Goal: Task Accomplishment & Management: Complete application form

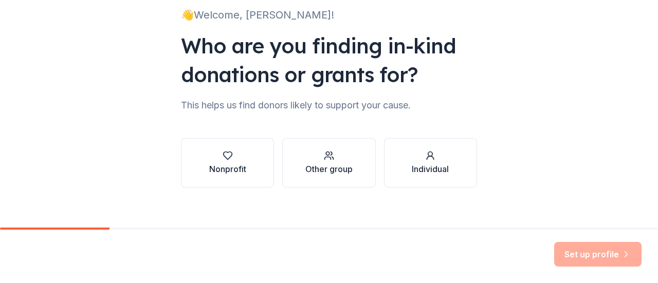
scroll to position [84, 0]
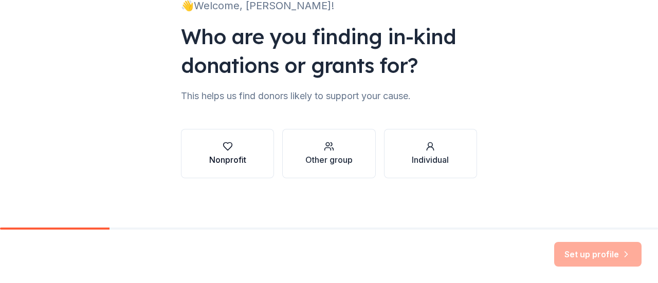
click at [209, 151] on div "button" at bounding box center [227, 146] width 37 height 10
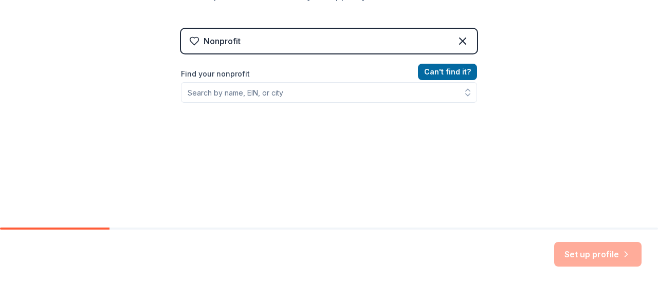
scroll to position [187, 0]
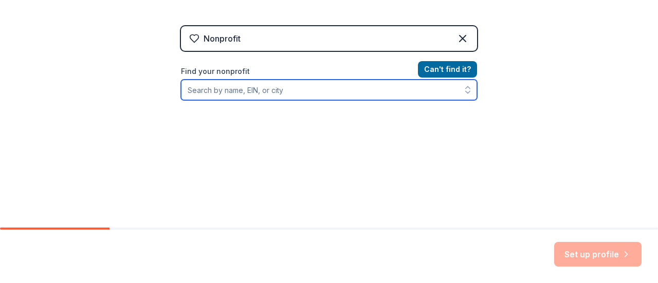
click at [290, 97] on input "Find your nonprofit" at bounding box center [329, 90] width 296 height 21
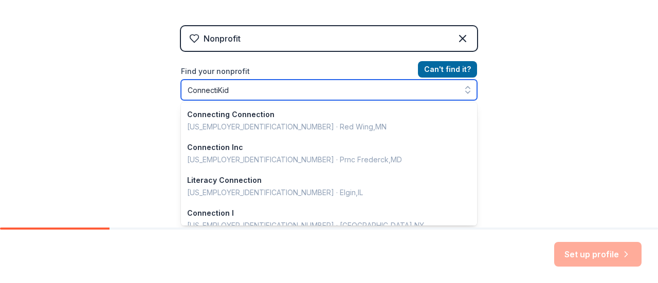
type input "ConnectiKids"
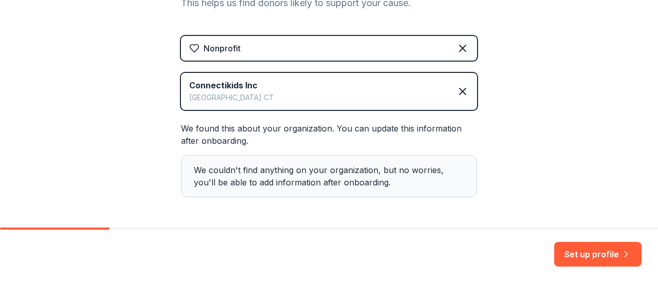
scroll to position [216, 0]
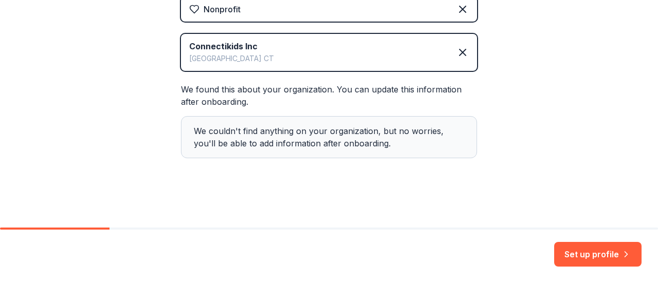
click at [583, 260] on button "Set up profile" at bounding box center [597, 254] width 87 height 25
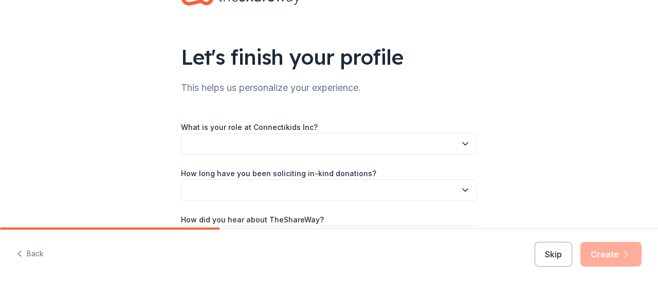
scroll to position [51, 0]
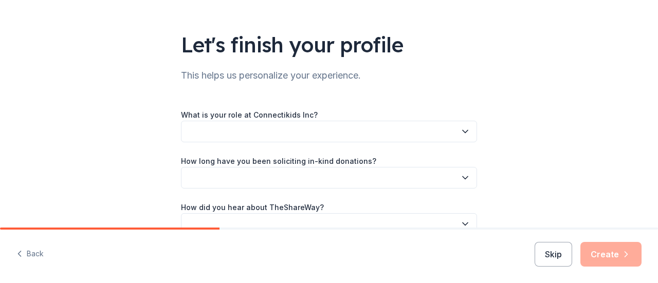
click at [307, 134] on button "button" at bounding box center [329, 132] width 296 height 22
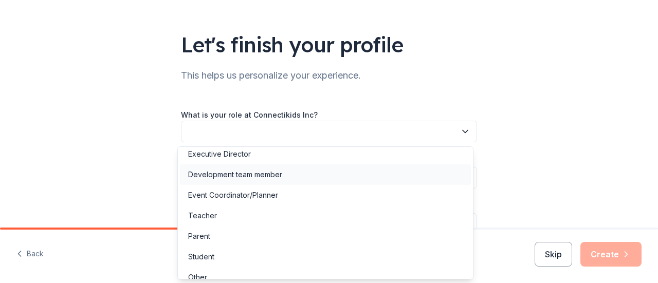
scroll to position [36, 0]
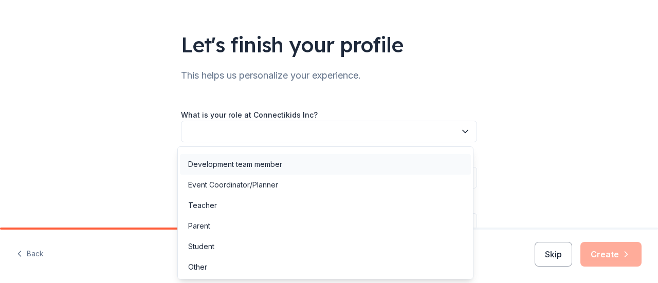
click at [273, 167] on div "Development team member" at bounding box center [235, 164] width 94 height 12
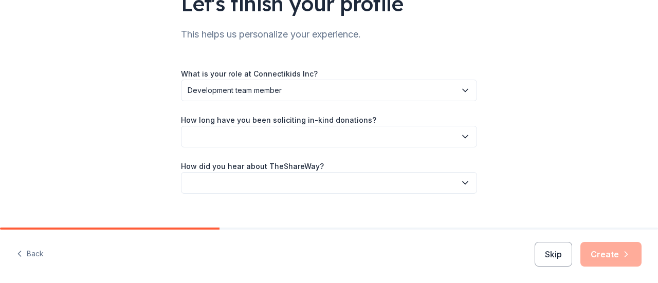
scroll to position [108, 0]
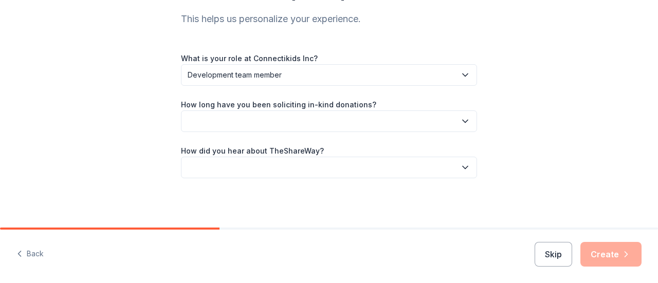
click at [300, 119] on button "button" at bounding box center [329, 121] width 296 height 22
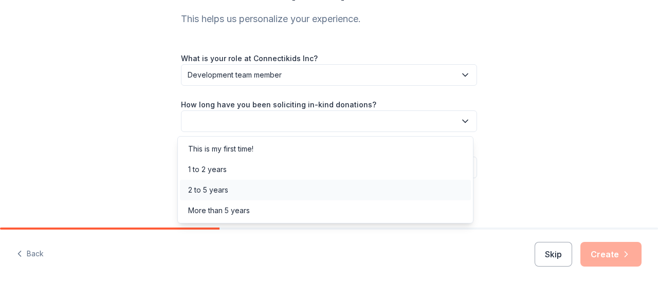
click at [242, 187] on div "2 to 5 years" at bounding box center [325, 190] width 291 height 21
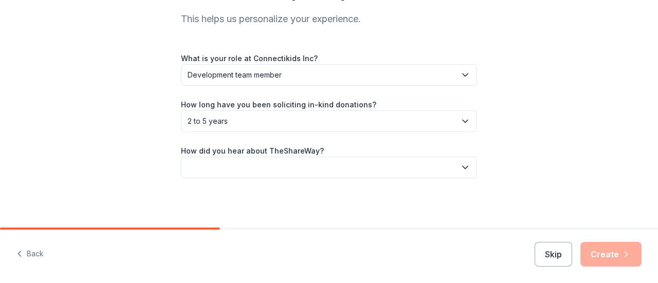
click at [271, 118] on span "2 to 5 years" at bounding box center [322, 121] width 268 height 12
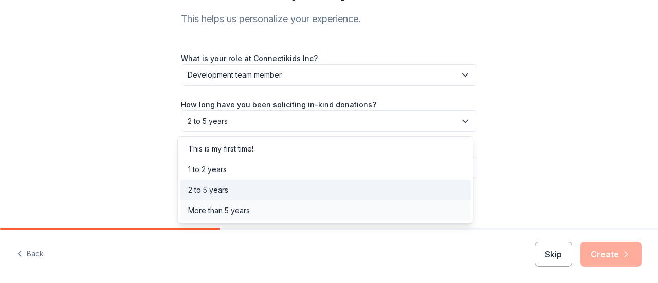
click at [249, 210] on div "More than 5 years" at bounding box center [325, 210] width 291 height 21
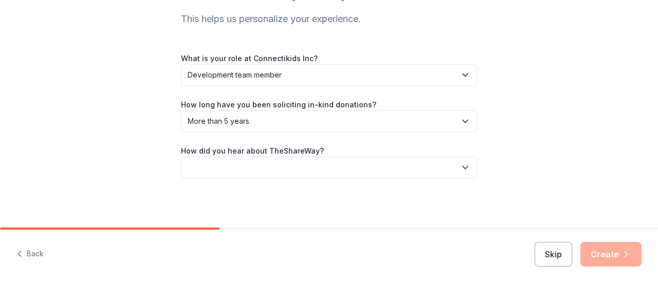
click at [261, 167] on button "button" at bounding box center [329, 168] width 296 height 22
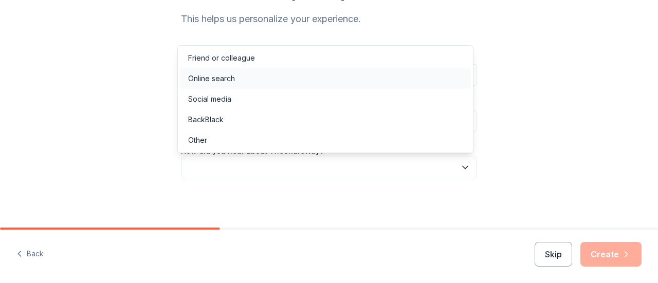
click at [236, 76] on div "Online search" at bounding box center [325, 78] width 291 height 21
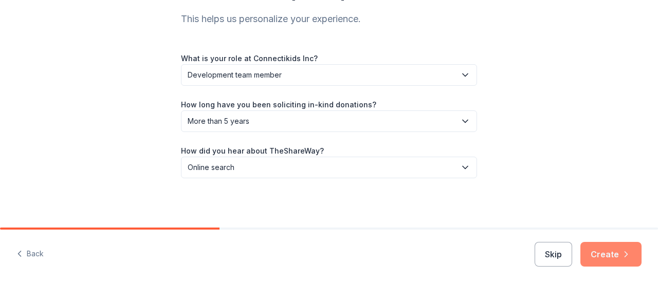
click at [615, 252] on button "Create" at bounding box center [610, 254] width 61 height 25
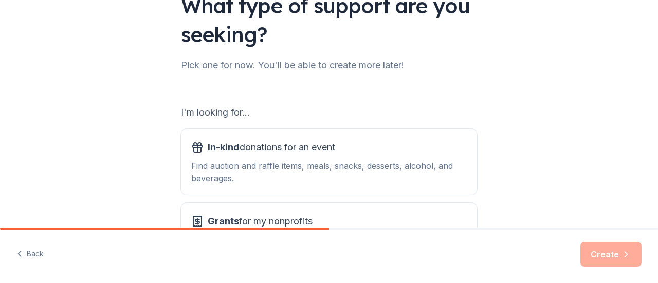
scroll to position [154, 0]
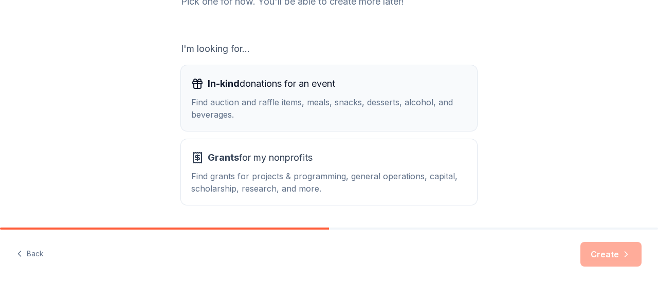
click at [237, 94] on div "In-kind donations for an event Find auction and raffle items, meals, snacks, de…" at bounding box center [328, 98] width 275 height 45
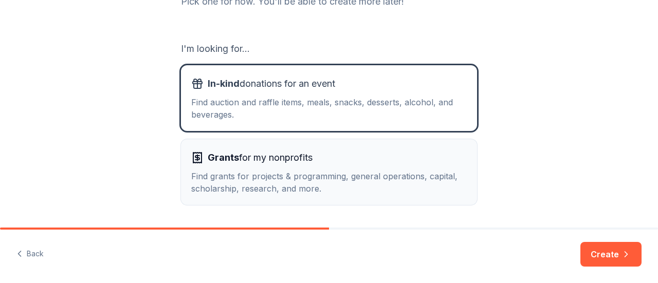
click at [223, 169] on div "Grants for my nonprofits Find grants for projects & programming, general operat…" at bounding box center [328, 172] width 275 height 45
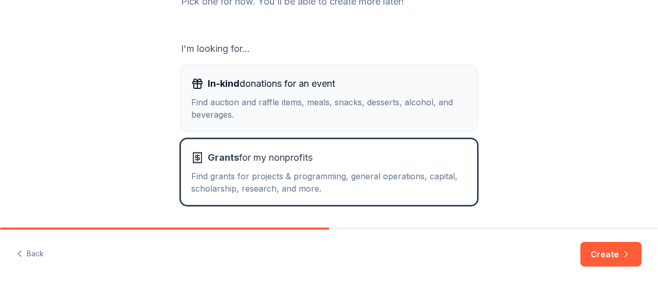
click at [252, 110] on div "Find auction and raffle items, meals, snacks, desserts, alcohol, and beverages." at bounding box center [328, 108] width 275 height 25
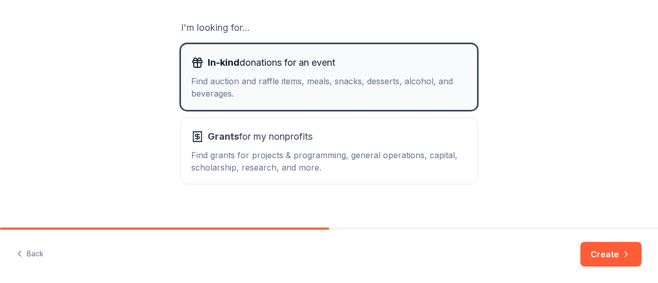
scroll to position [187, 0]
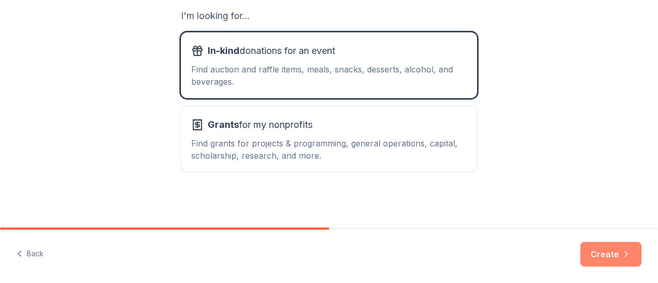
drag, startPoint x: 596, startPoint y: 248, endPoint x: 589, endPoint y: 241, distance: 9.4
click at [596, 248] on button "Create" at bounding box center [610, 254] width 61 height 25
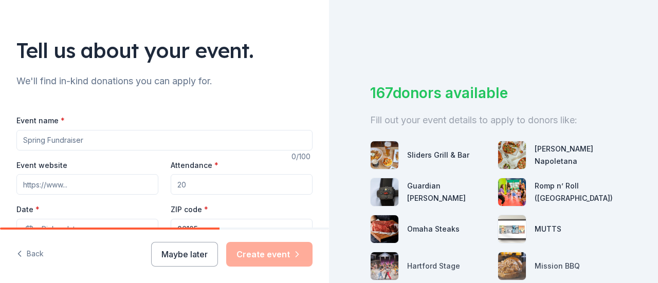
scroll to position [103, 0]
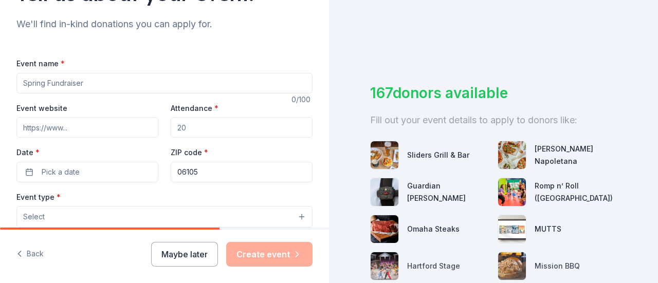
click at [196, 82] on input "Event name *" at bounding box center [164, 83] width 296 height 21
type input "Fall Bingo Fundraiser"
click at [236, 124] on input "Attendance *" at bounding box center [242, 127] width 142 height 21
type input "100"
click at [89, 177] on button "Pick a date" at bounding box center [87, 172] width 142 height 21
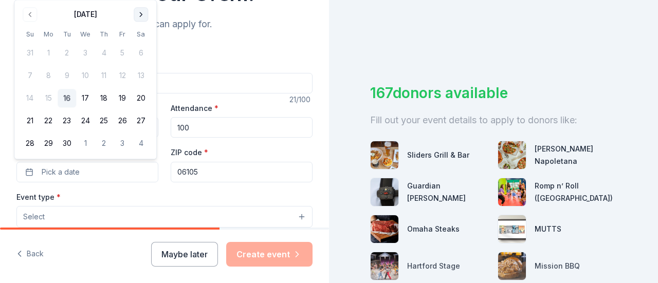
click at [146, 13] on button "Go to next month" at bounding box center [141, 14] width 14 height 14
click at [116, 99] on button "17" at bounding box center [122, 98] width 19 height 19
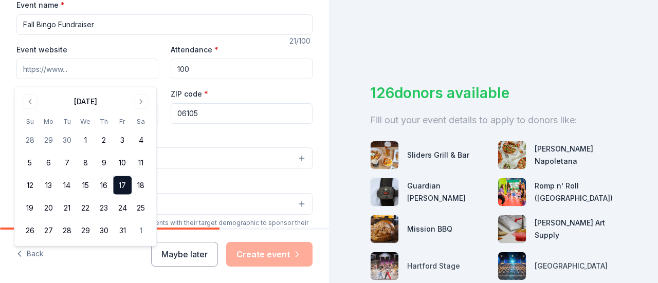
scroll to position [206, 0]
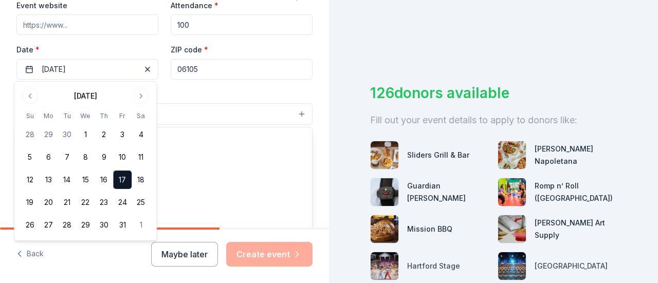
click at [229, 116] on button "Select" at bounding box center [164, 114] width 296 height 22
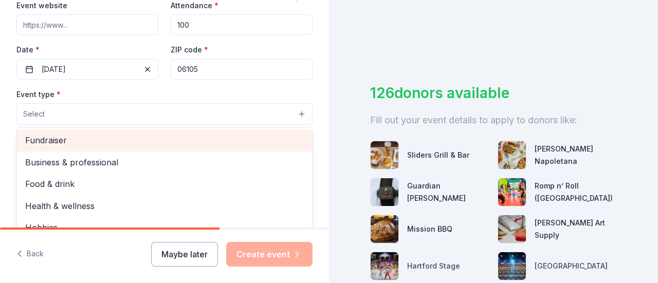
click at [112, 139] on span "Fundraiser" at bounding box center [164, 140] width 279 height 13
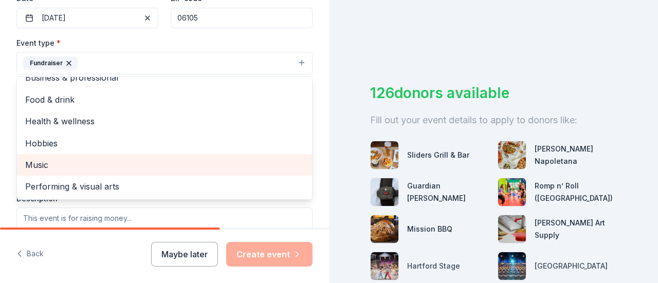
scroll to position [0, 0]
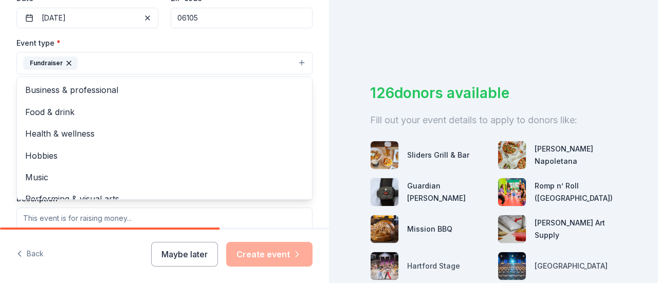
click at [310, 65] on div "Tell us about your event. We'll find in-kind donations you can apply for. Event…" at bounding box center [164, 85] width 329 height 685
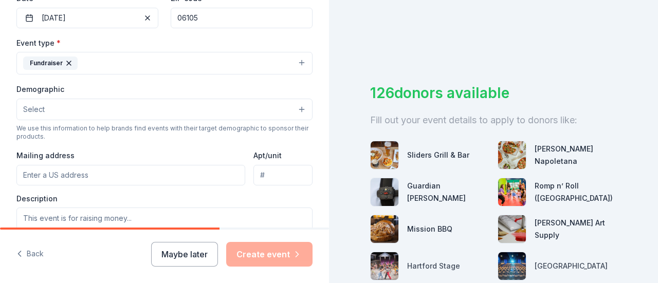
click at [200, 116] on button "Select" at bounding box center [164, 110] width 296 height 22
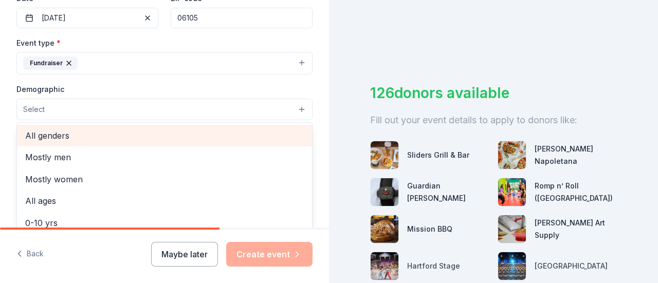
click at [40, 137] on span "All genders" at bounding box center [164, 135] width 279 height 13
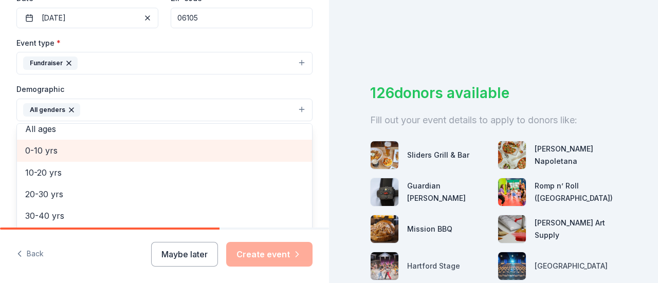
scroll to position [103, 0]
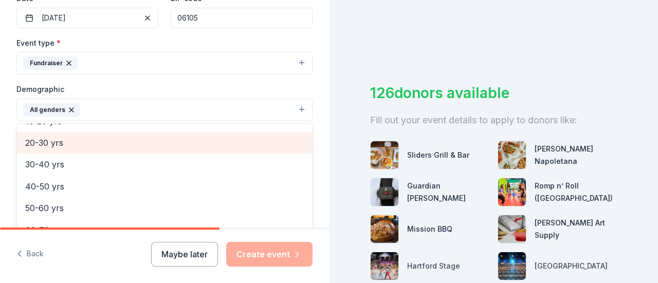
click at [72, 145] on span "20-30 yrs" at bounding box center [164, 142] width 279 height 13
click at [71, 146] on span "30-40 yrs" at bounding box center [164, 142] width 279 height 13
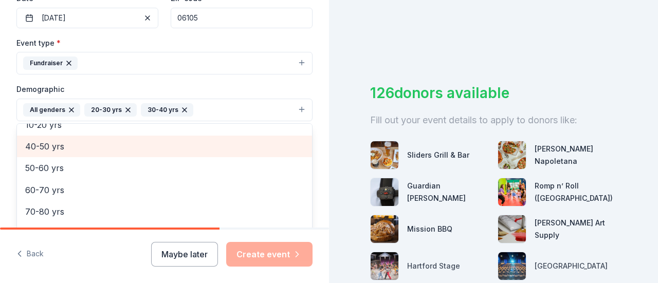
click at [71, 146] on span "40-50 yrs" at bounding box center [164, 146] width 279 height 13
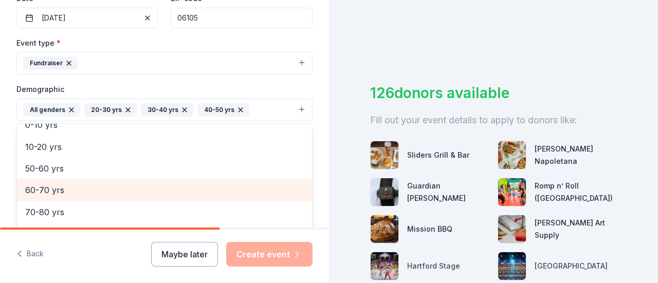
click at [62, 185] on span "60-70 yrs" at bounding box center [164, 189] width 279 height 13
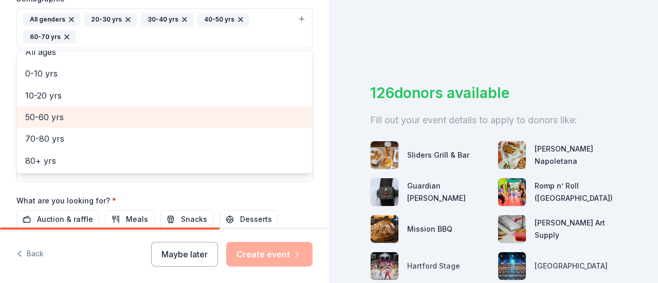
scroll to position [411, 0]
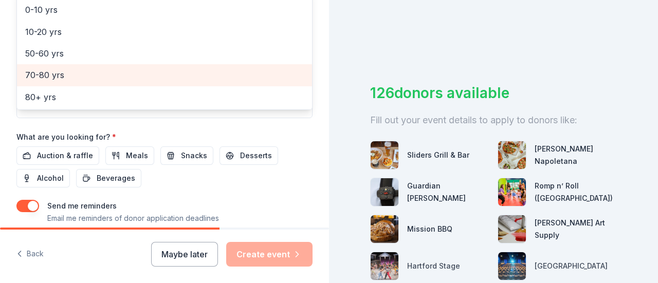
click at [72, 77] on span "70-80 yrs" at bounding box center [164, 74] width 279 height 13
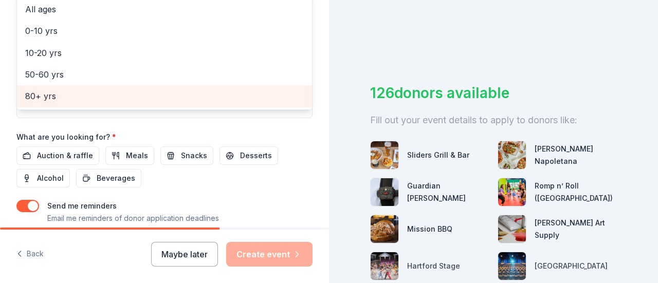
scroll to position [433, 0]
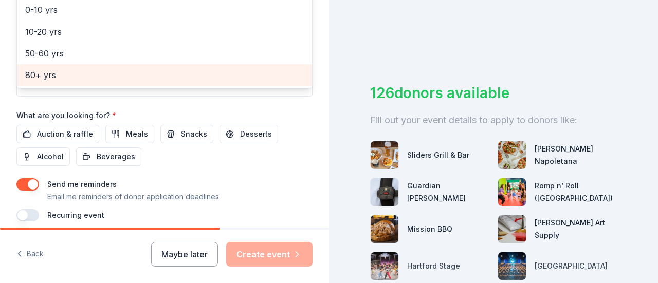
click at [48, 76] on span "80+ yrs" at bounding box center [164, 74] width 279 height 13
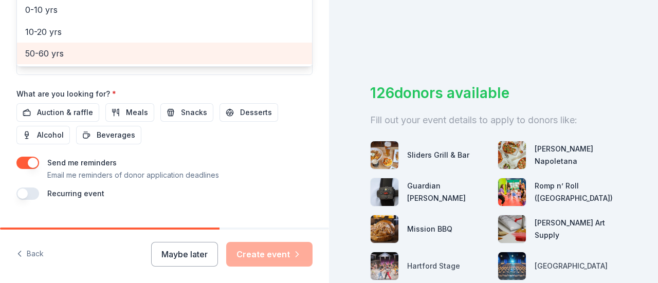
click at [186, 47] on span "50-60 yrs" at bounding box center [164, 53] width 279 height 13
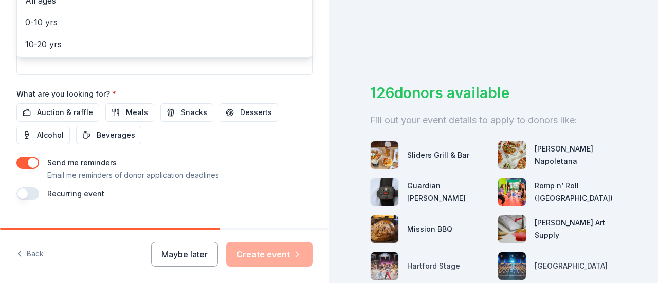
scroll to position [0, 0]
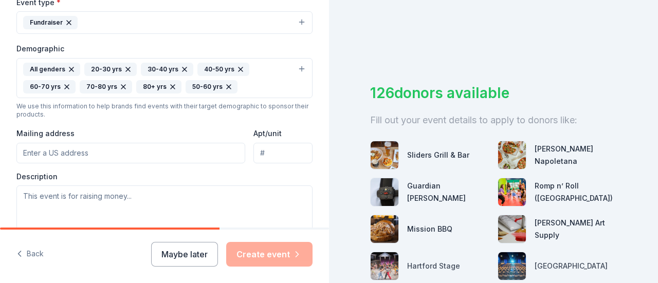
scroll to position [311, 0]
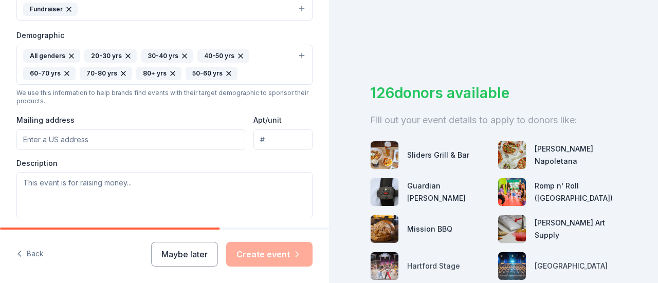
click at [132, 139] on input "Mailing address" at bounding box center [130, 140] width 229 height 21
type input "[STREET_ADDRESS]"
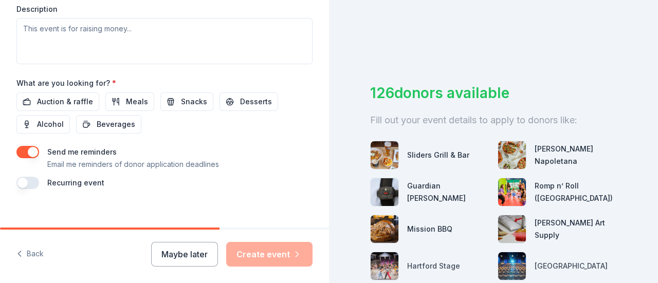
scroll to position [414, 0]
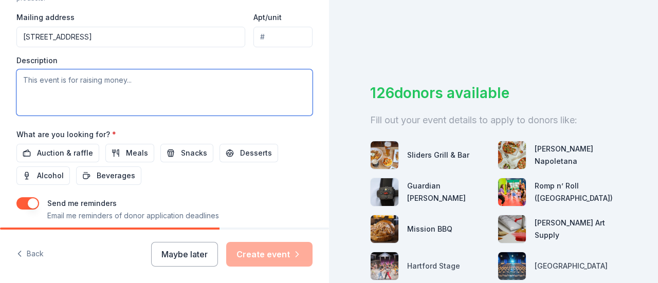
click at [100, 80] on textarea at bounding box center [164, 92] width 296 height 46
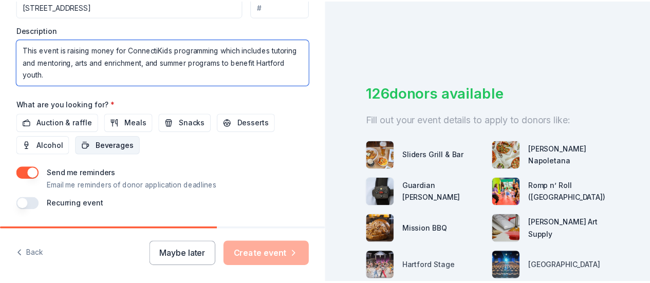
scroll to position [465, 0]
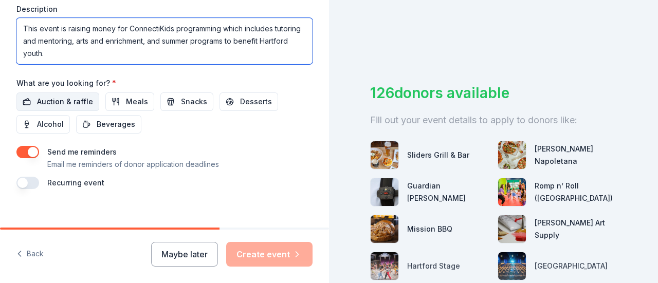
type textarea "This event is raising money for ConnectiKids programming which includes tutorin…"
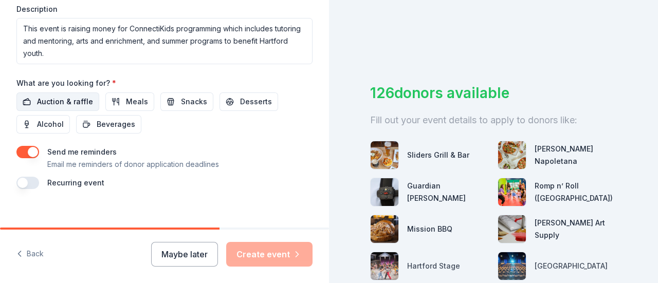
click at [66, 96] on span "Auction & raffle" at bounding box center [65, 102] width 56 height 12
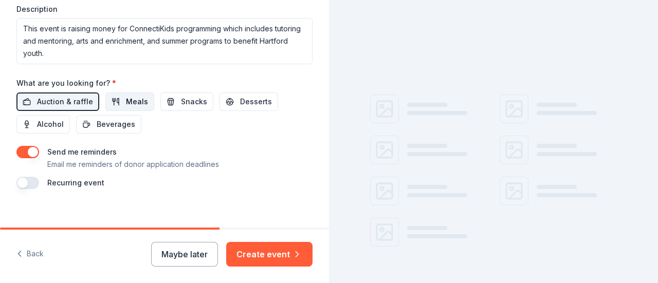
click at [109, 99] on button "Meals" at bounding box center [129, 102] width 49 height 19
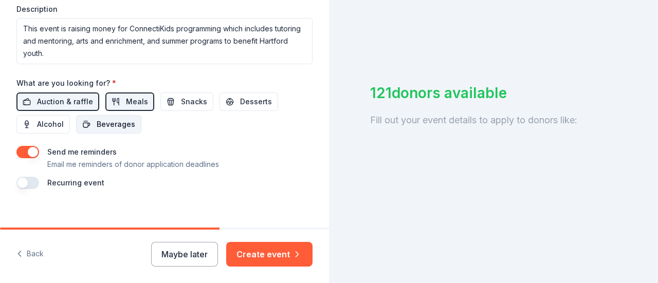
click at [128, 125] on span "Beverages" at bounding box center [116, 124] width 39 height 12
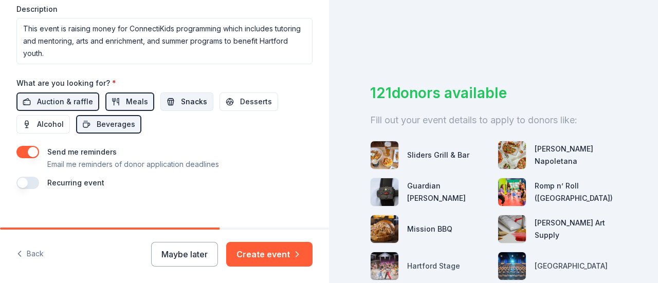
click at [173, 93] on button "Snacks" at bounding box center [186, 102] width 53 height 19
click at [247, 250] on button "Create event" at bounding box center [269, 254] width 86 height 25
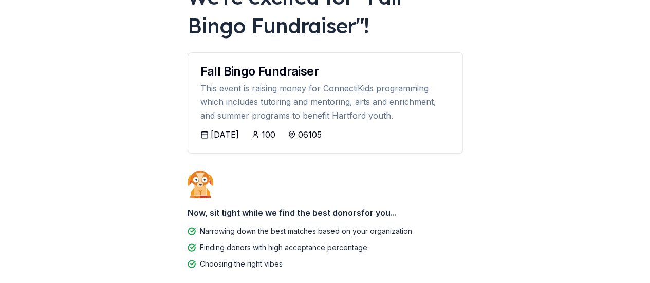
scroll to position [137, 0]
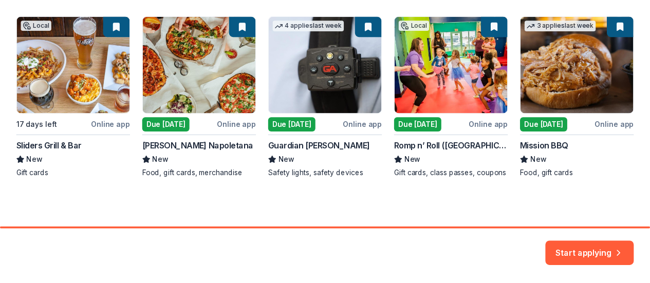
scroll to position [204, 0]
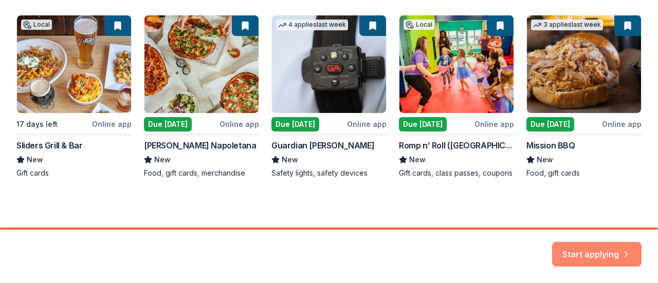
click at [591, 249] on button "Start applying" at bounding box center [596, 248] width 89 height 25
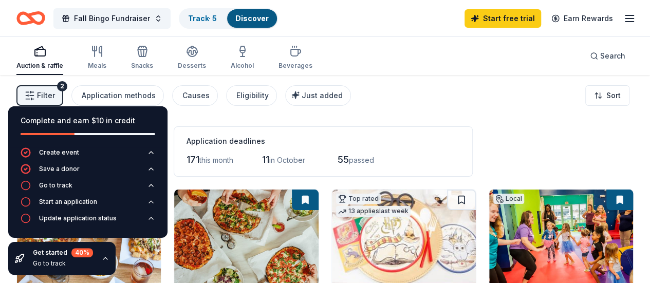
click at [427, 104] on div "Filter 2 Application methods Causes Eligibility Just added Sort" at bounding box center [325, 95] width 650 height 41
click at [449, 83] on div "Filter 2 Application methods Causes Eligibility Just added Sort" at bounding box center [325, 95] width 650 height 41
drag, startPoint x: 447, startPoint y: 84, endPoint x: 410, endPoint y: 105, distance: 42.6
click at [410, 105] on div "Filter 2 Application methods Causes Eligibility Just added Sort" at bounding box center [325, 95] width 650 height 41
click at [55, 96] on span "Filter" at bounding box center [46, 95] width 18 height 12
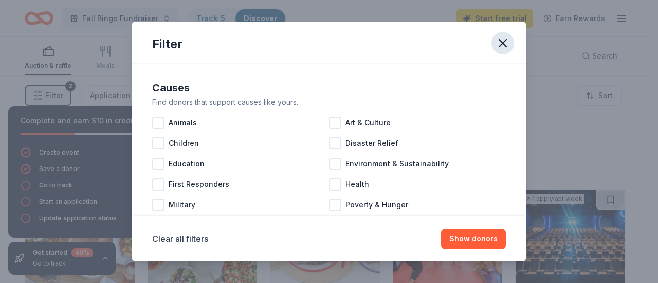
click at [495, 40] on icon "button" at bounding box center [502, 43] width 14 height 14
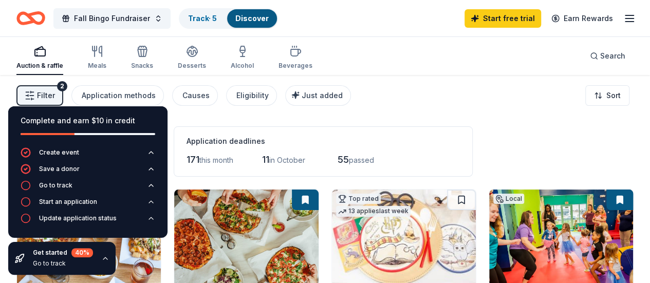
click at [251, 10] on div "Discover" at bounding box center [252, 18] width 50 height 19
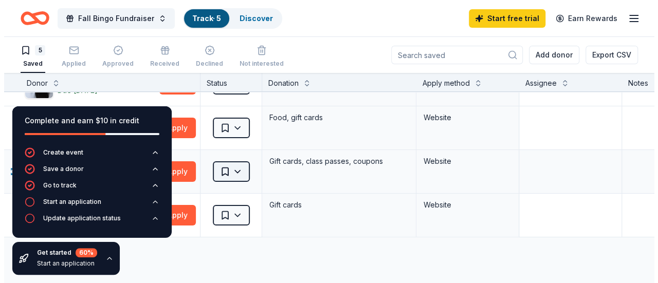
scroll to position [51, 0]
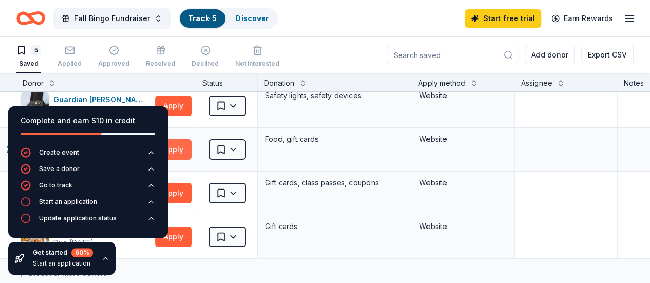
click at [190, 145] on button "Apply" at bounding box center [173, 149] width 36 height 21
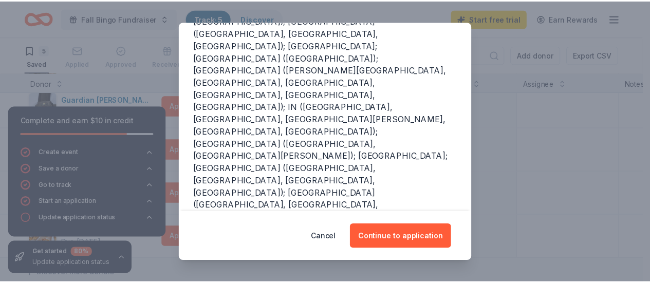
scroll to position [204, 0]
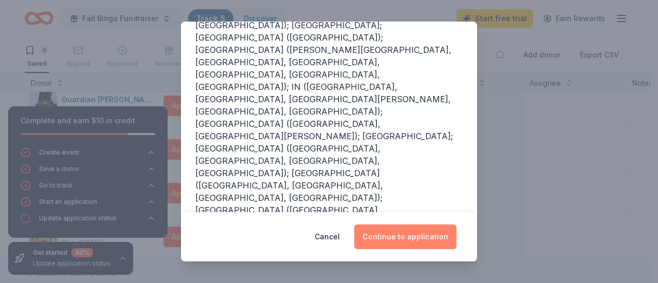
click at [406, 234] on button "Continue to application" at bounding box center [405, 237] width 102 height 25
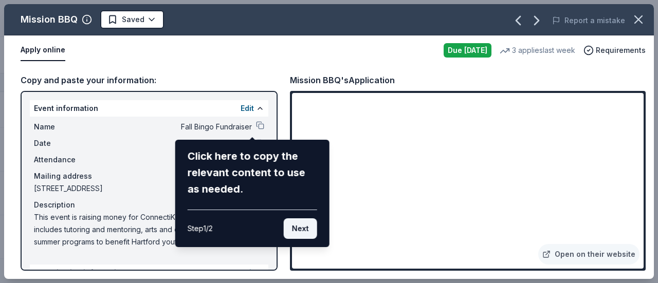
click at [299, 223] on button "Next" at bounding box center [300, 228] width 33 height 21
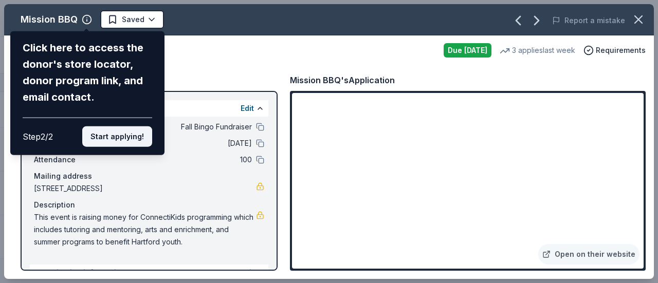
click at [105, 141] on button "Start applying!" at bounding box center [117, 136] width 70 height 21
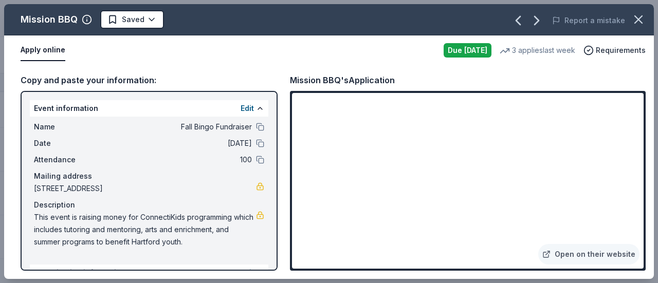
click at [582, 132] on div "Mission BBQ Saved Report a mistake Apply online Due [DATE] 3 applies last week …" at bounding box center [329, 141] width 650 height 275
click at [638, 19] on icon "button" at bounding box center [638, 19] width 7 height 7
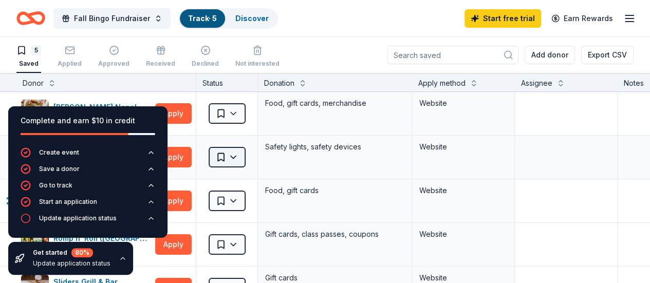
scroll to position [0, 0]
click at [150, 153] on icon "button" at bounding box center [151, 153] width 8 height 8
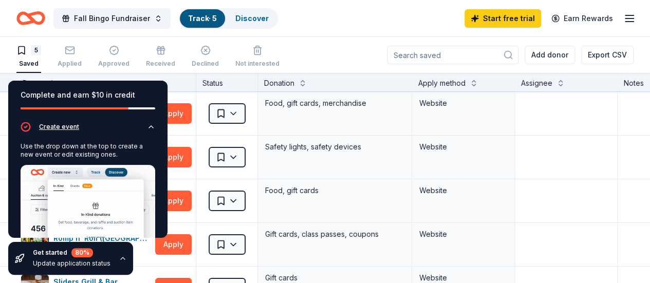
click at [139, 128] on button "Create event" at bounding box center [88, 130] width 135 height 16
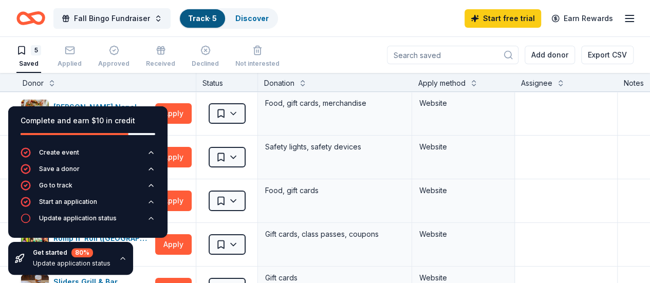
click at [453, 59] on input at bounding box center [453, 55] width 132 height 19
click at [41, 56] on div "5 Saved" at bounding box center [28, 56] width 25 height 23
click at [131, 19] on span "Fall Bingo Fundraiser" at bounding box center [112, 18] width 76 height 12
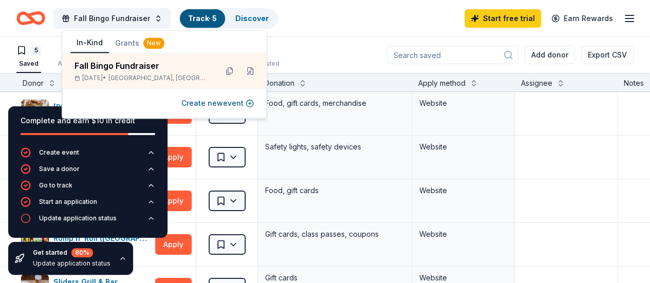
click at [96, 44] on button "In-Kind" at bounding box center [89, 43] width 39 height 20
click at [36, 15] on icon "Home" at bounding box center [36, 18] width 16 height 10
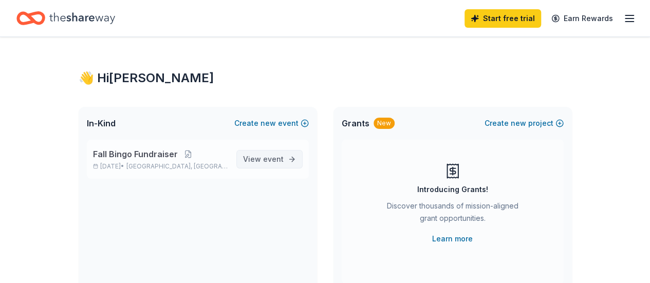
click at [275, 155] on span "event" at bounding box center [273, 159] width 21 height 9
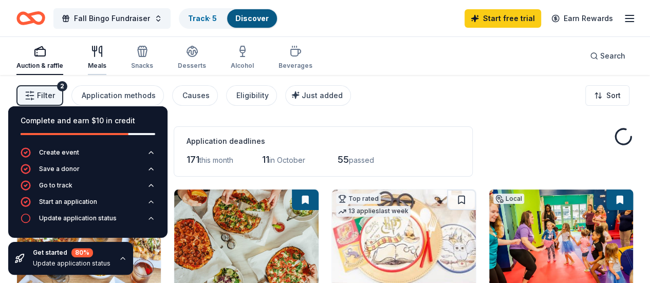
click at [102, 52] on icon "button" at bounding box center [100, 51] width 3 height 10
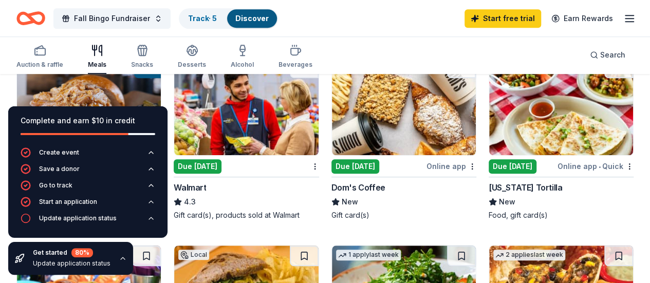
scroll to position [308, 0]
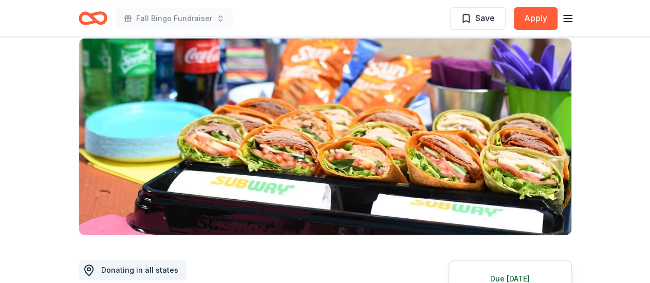
scroll to position [206, 0]
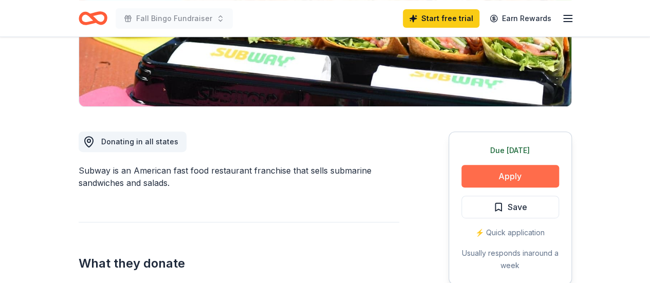
click at [510, 171] on button "Apply" at bounding box center [510, 176] width 98 height 23
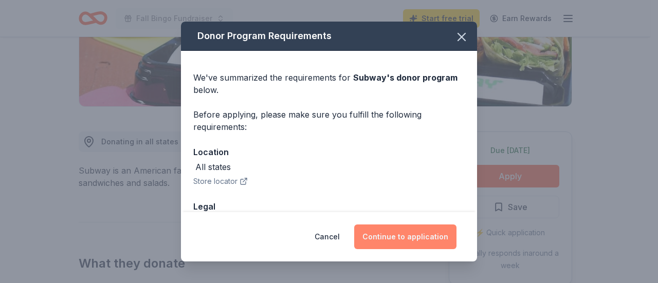
click at [404, 244] on button "Continue to application" at bounding box center [405, 237] width 102 height 25
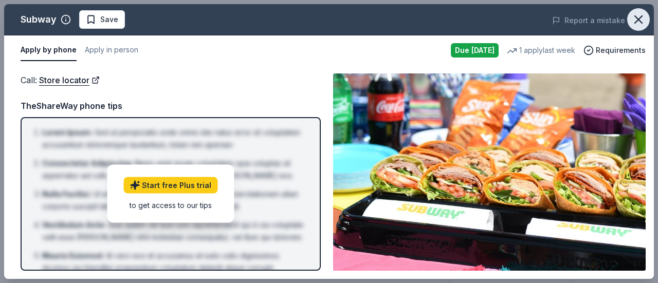
click at [633, 19] on icon "button" at bounding box center [638, 19] width 14 height 14
